Goal: Task Accomplishment & Management: Use online tool/utility

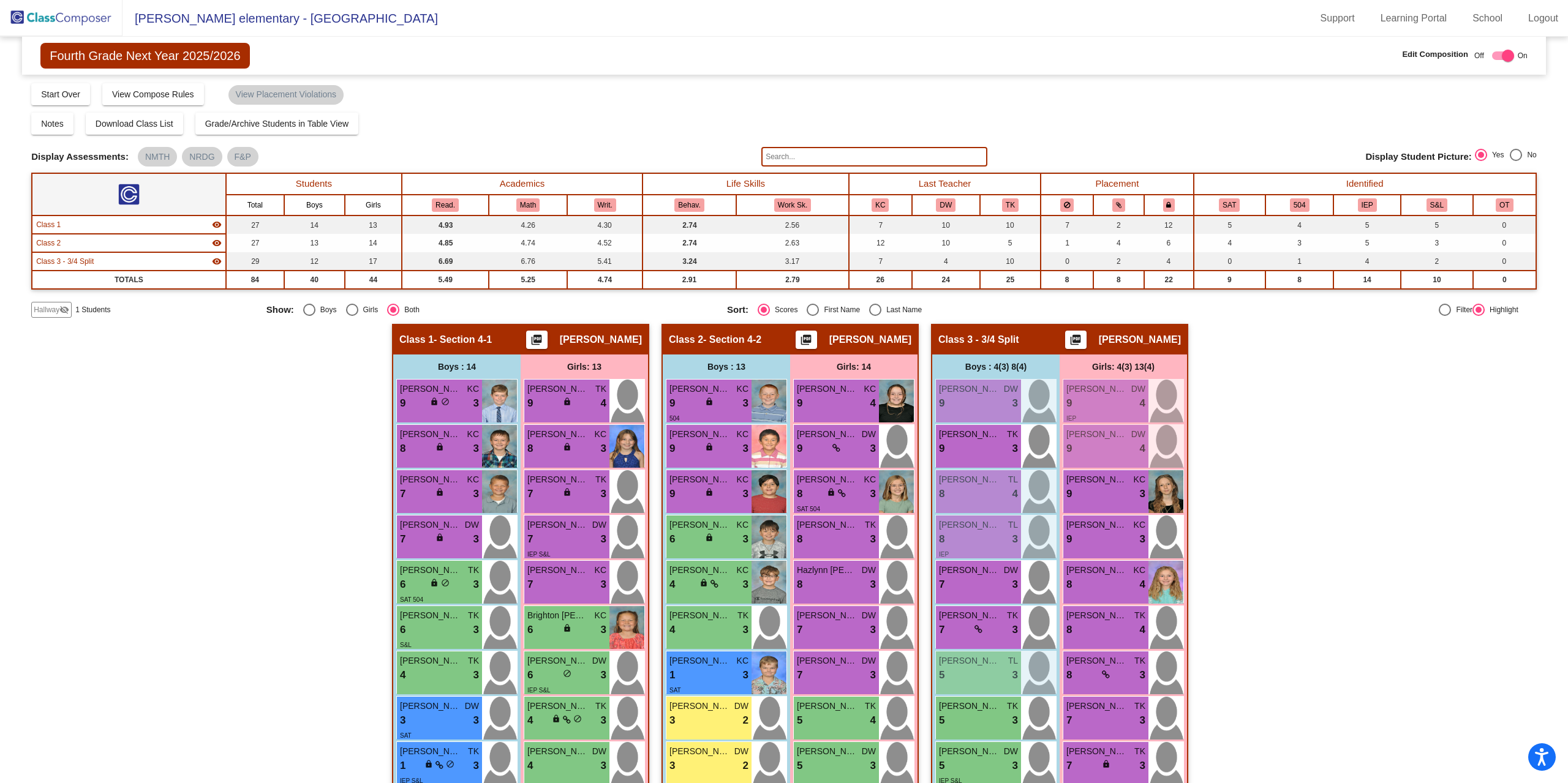
scroll to position [263, 0]
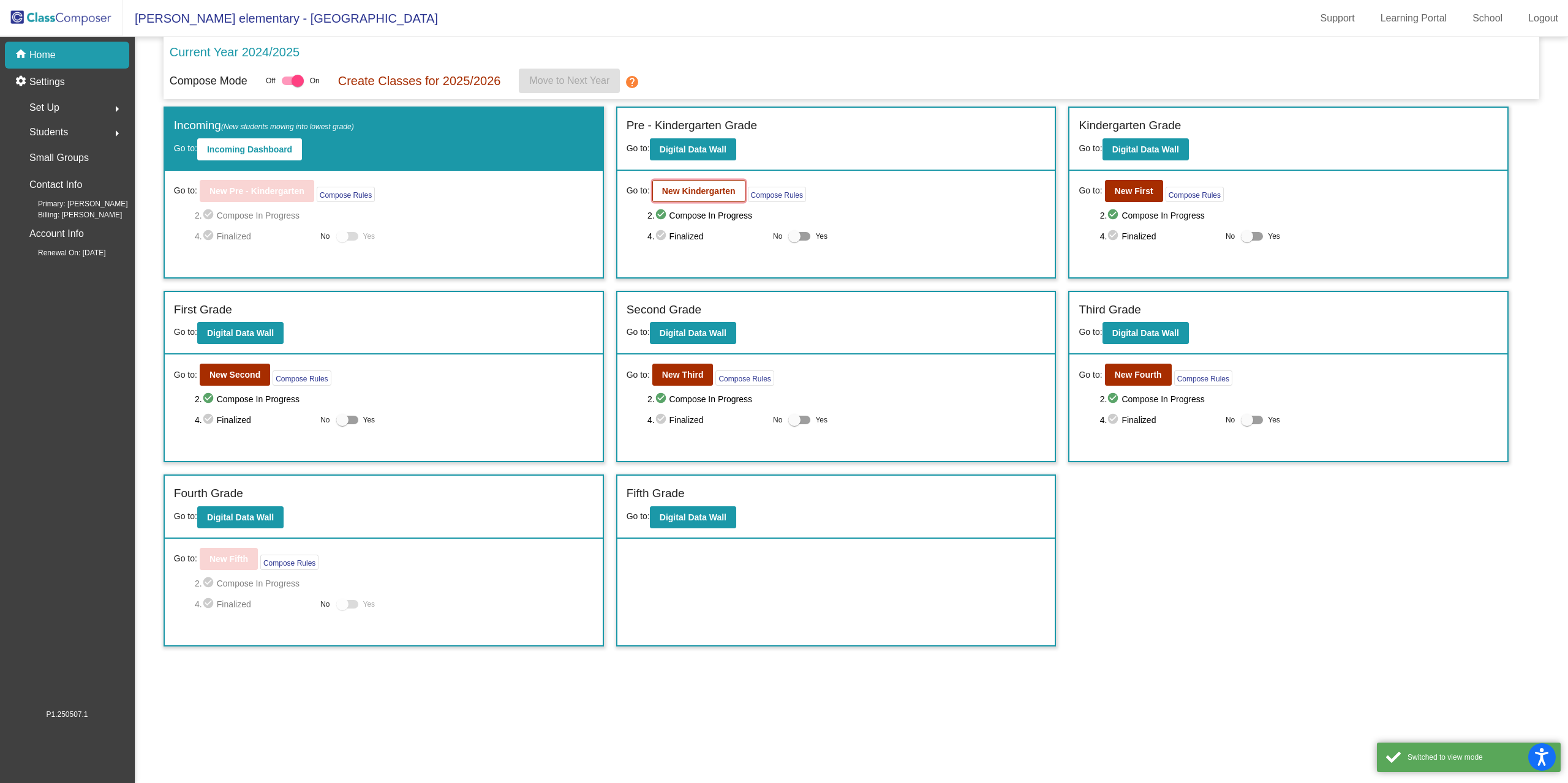
click at [697, 196] on b "New Kindergarten" at bounding box center [698, 191] width 73 height 10
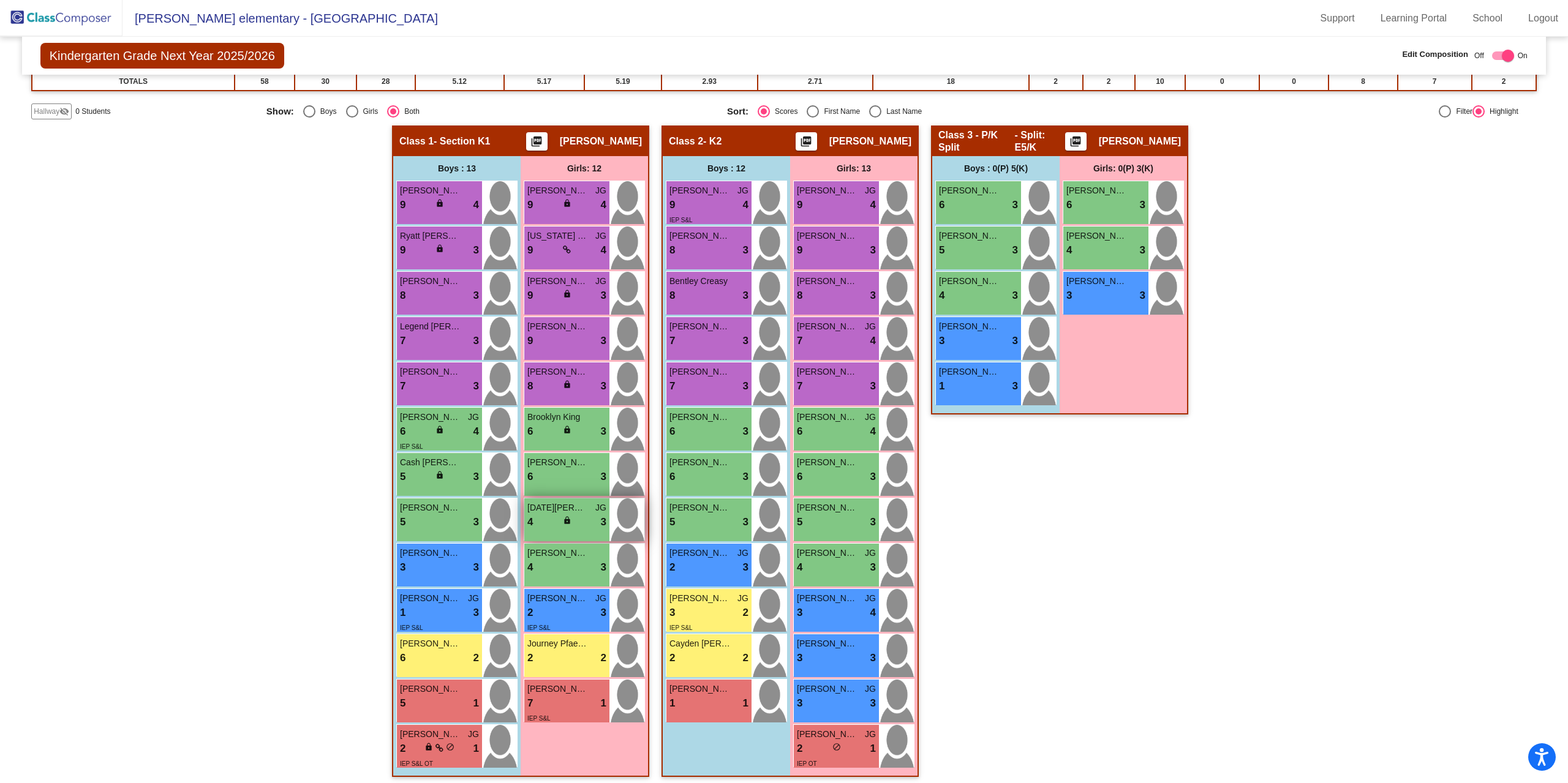
scroll to position [205, 0]
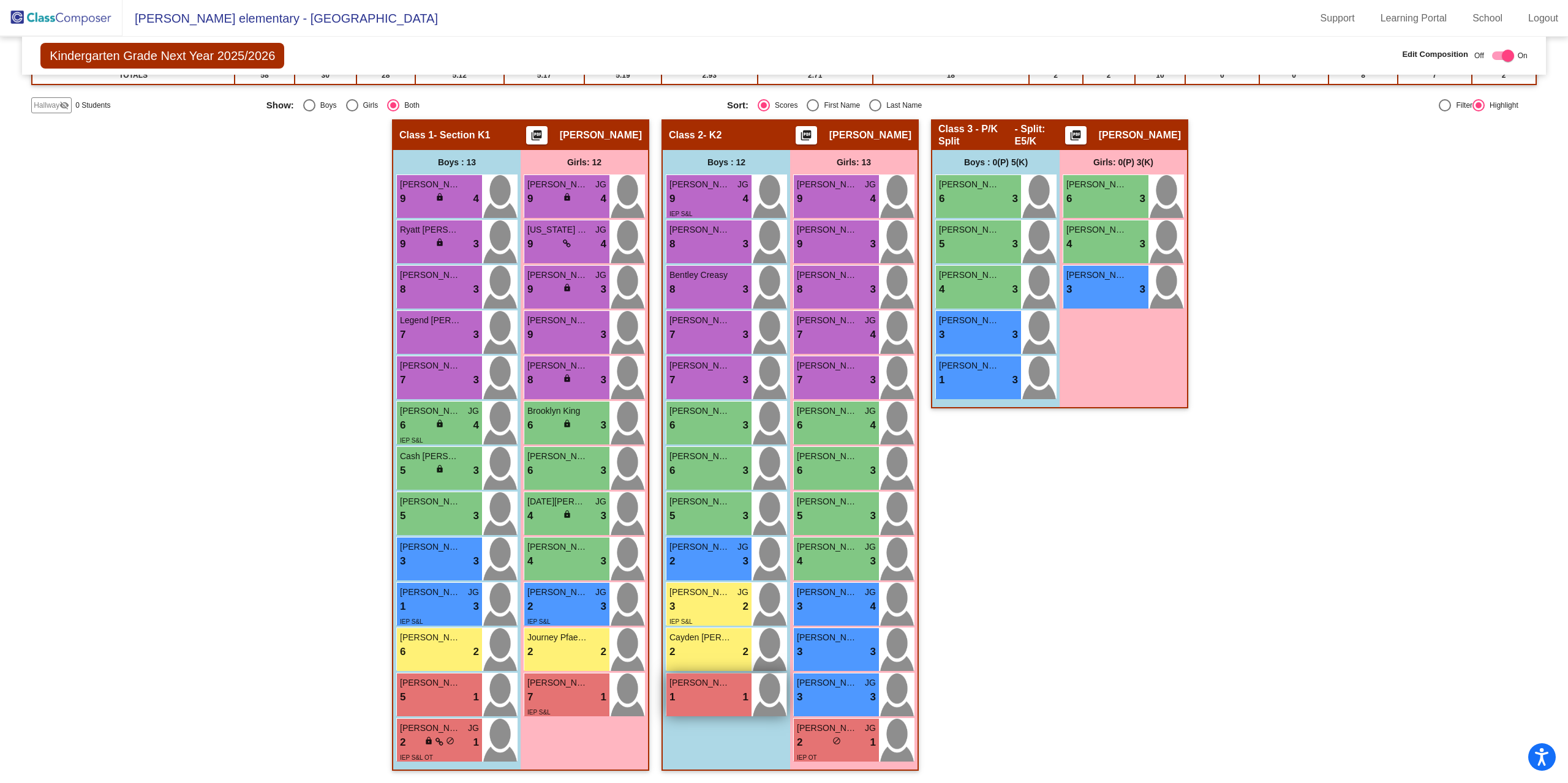
click at [709, 694] on div "1 lock do_not_disturb_alt 1" at bounding box center [709, 698] width 79 height 16
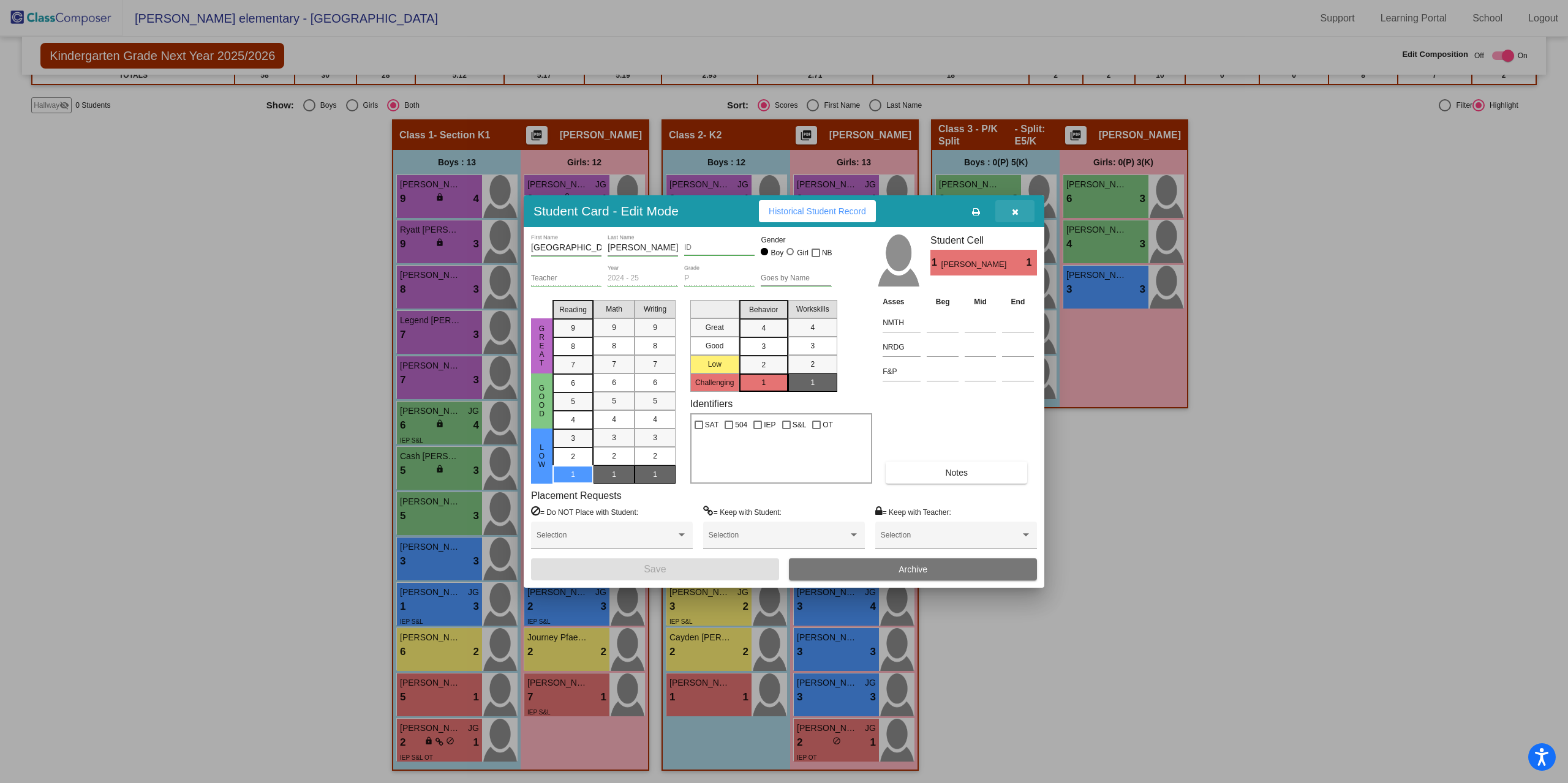
click at [1013, 212] on icon "button" at bounding box center [1015, 212] width 7 height 9
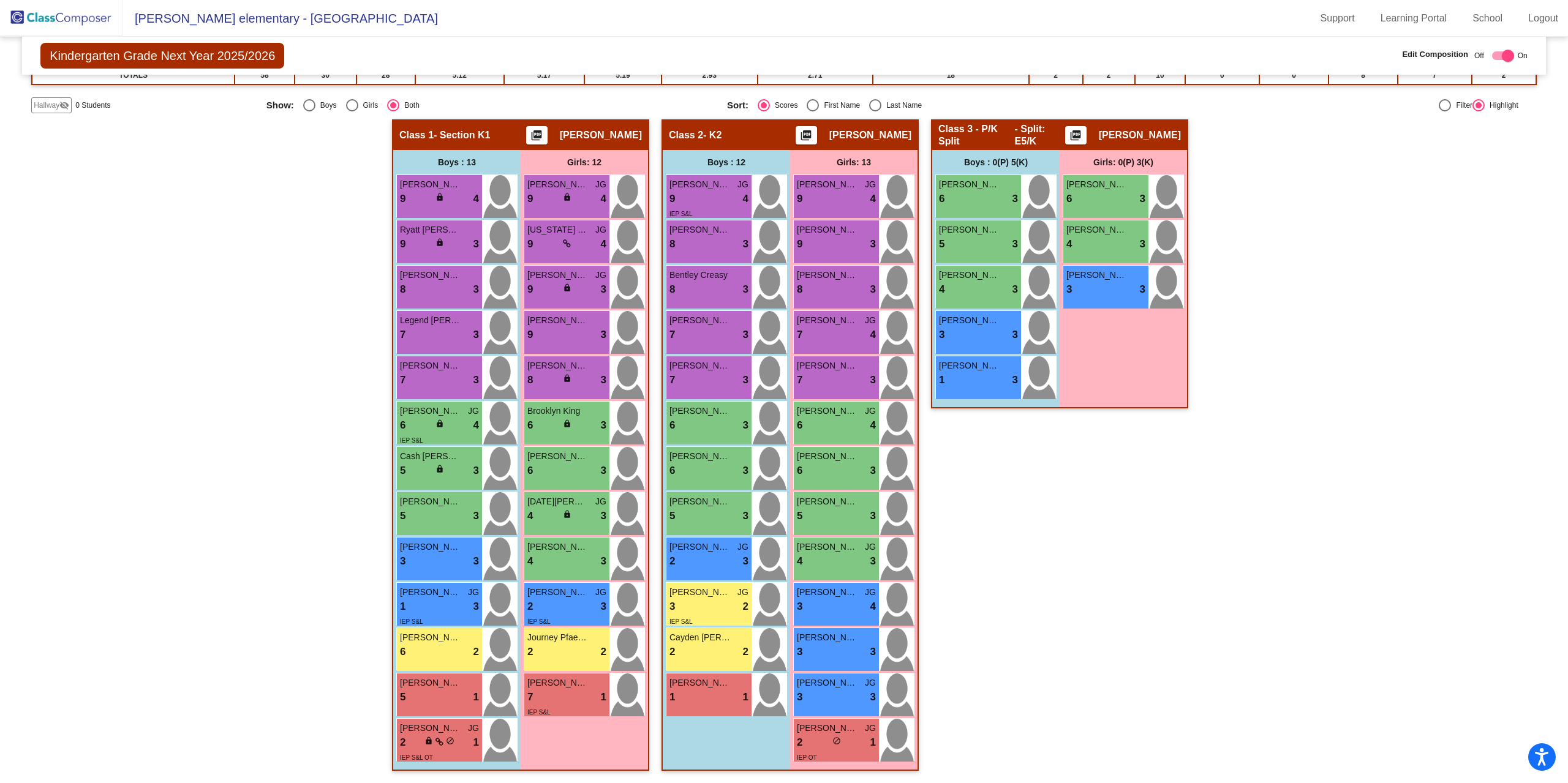
click at [26, 18] on img at bounding box center [61, 18] width 122 height 36
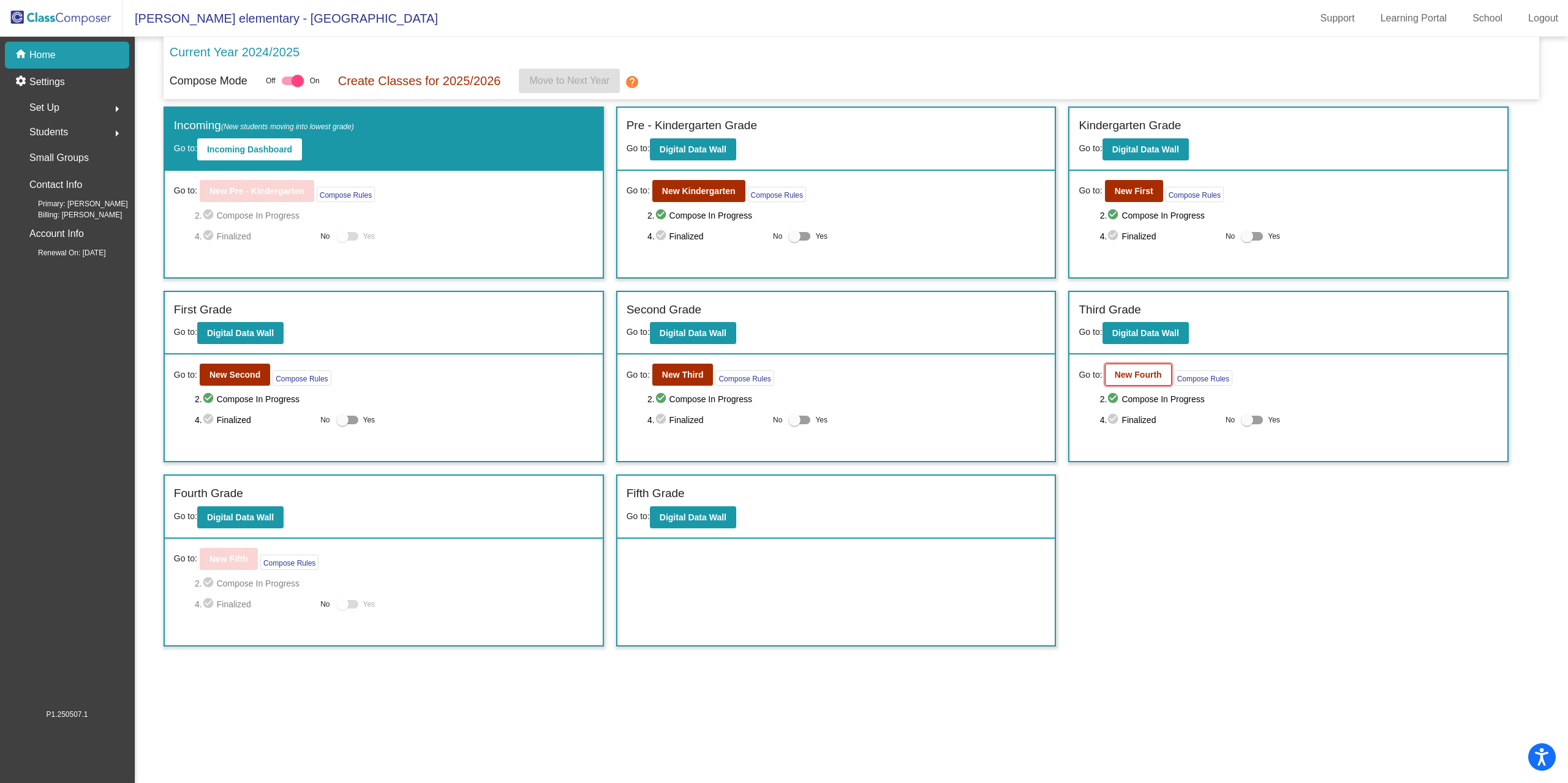
click at [1128, 376] on b "New Fourth" at bounding box center [1138, 375] width 47 height 10
